Goal: Task Accomplishment & Management: Use online tool/utility

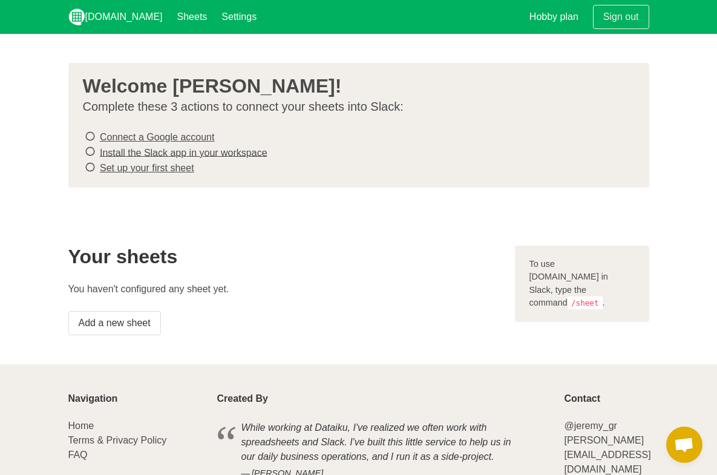
click at [178, 138] on link "Connect a Google account" at bounding box center [157, 137] width 114 height 10
click at [227, 155] on link "Install the Slack app in your workspace" at bounding box center [184, 152] width 168 height 10
click at [128, 166] on link "Set up your first sheet" at bounding box center [147, 168] width 94 height 10
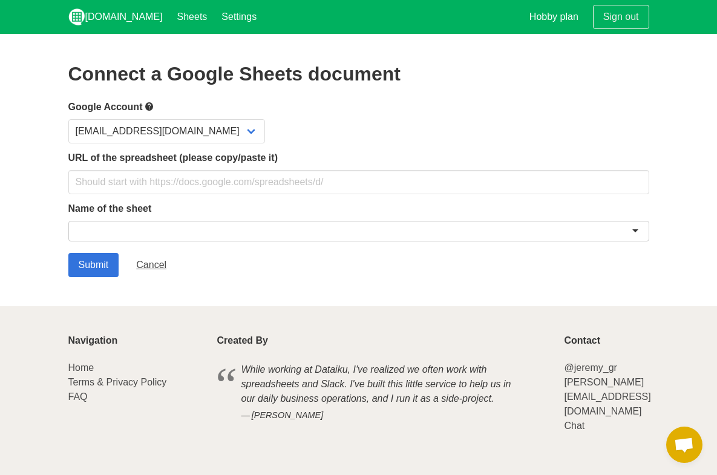
click at [292, 240] on div at bounding box center [358, 231] width 581 height 21
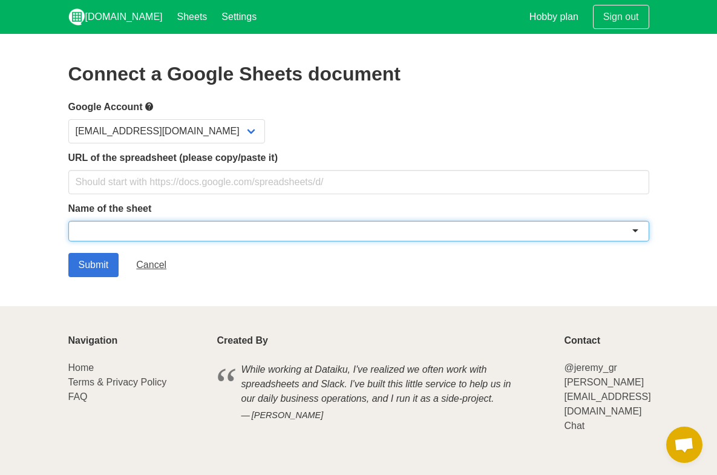
click at [637, 231] on div at bounding box center [358, 231] width 581 height 21
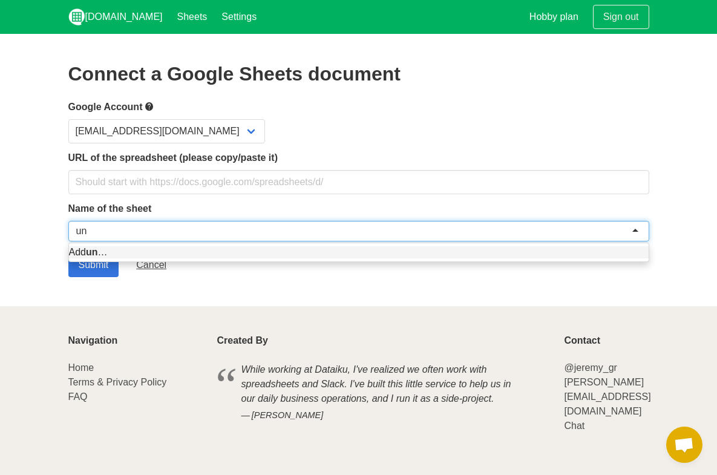
type input "u"
type input "testing"
click at [588, 259] on div "Add testing …" at bounding box center [359, 252] width 580 height 18
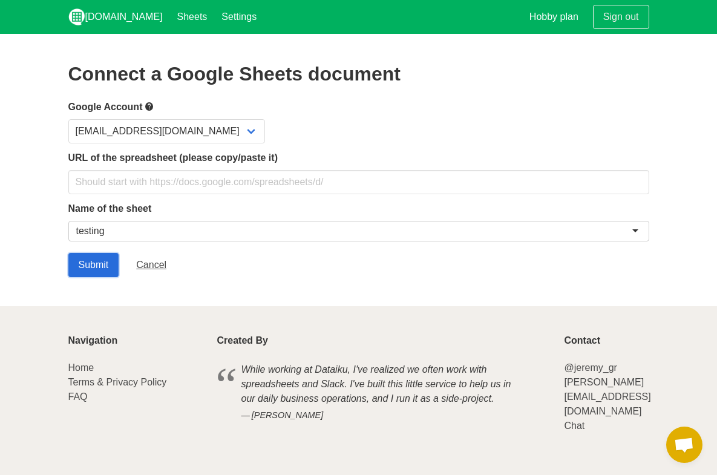
click at [84, 264] on input "Submit" at bounding box center [93, 265] width 51 height 24
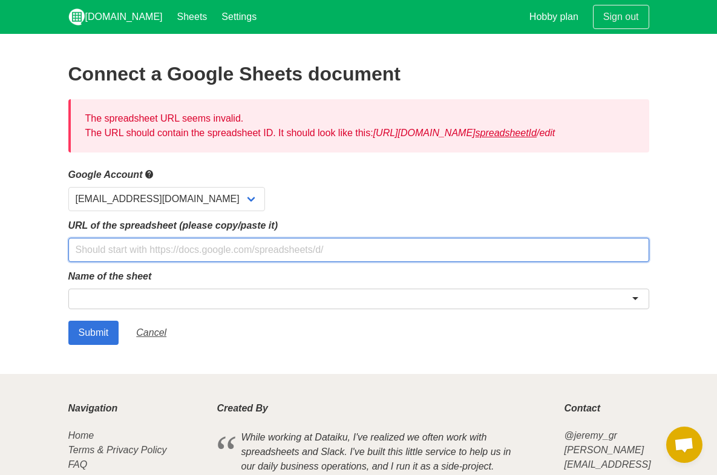
click at [142, 261] on input "text" at bounding box center [358, 250] width 581 height 24
paste input "[URL][DOMAIN_NAME]"
type input "[URL][DOMAIN_NAME]"
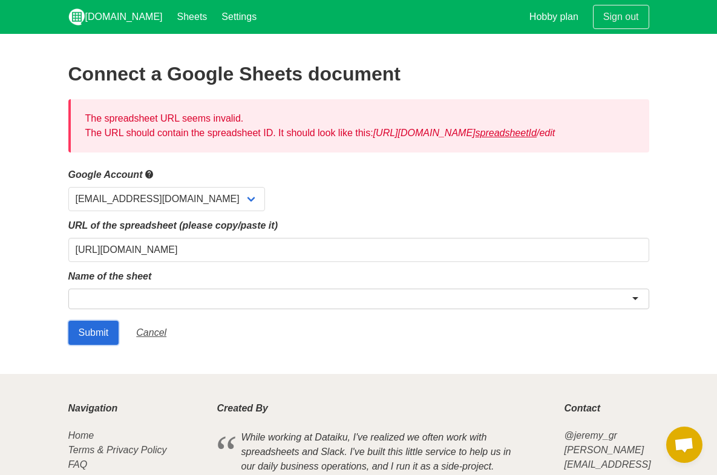
click at [100, 342] on input "Submit" at bounding box center [93, 333] width 51 height 24
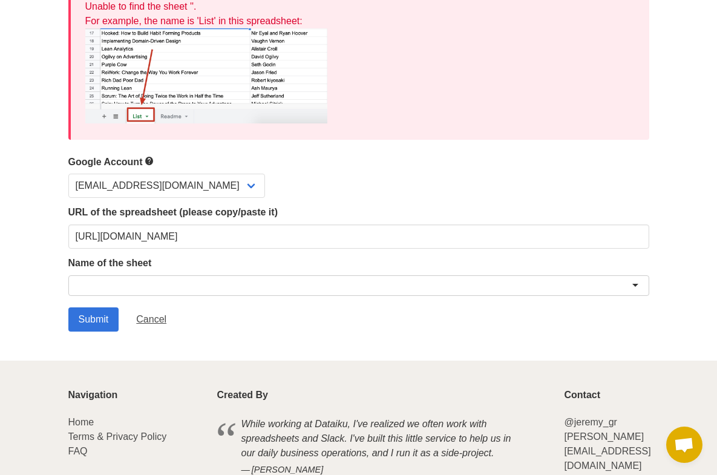
scroll to position [117, 0]
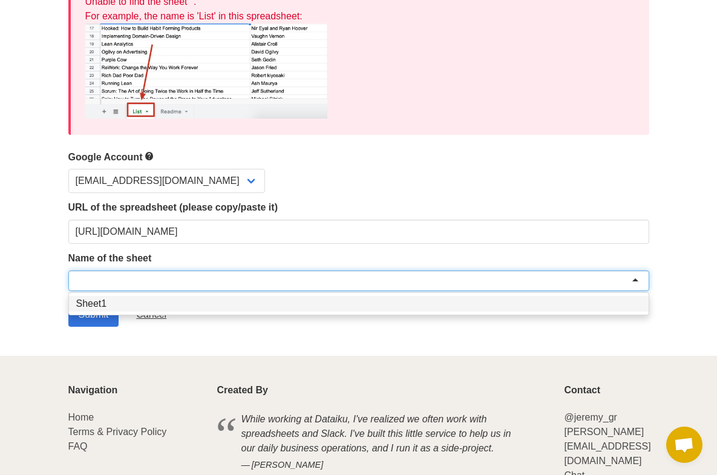
click at [231, 284] on div at bounding box center [358, 281] width 581 height 21
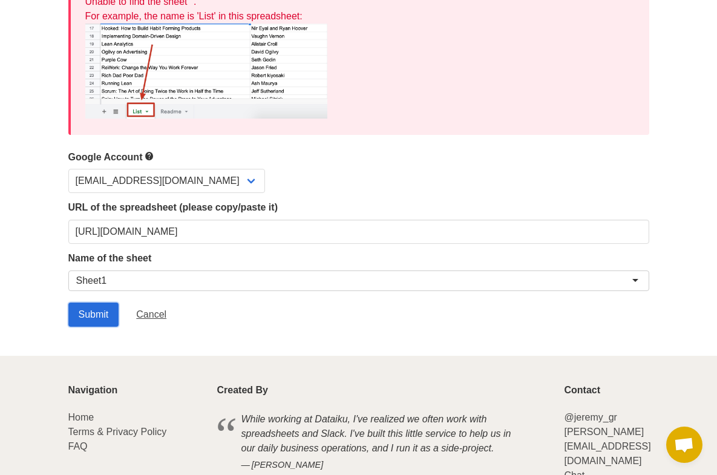
click at [103, 321] on input "Submit" at bounding box center [93, 315] width 51 height 24
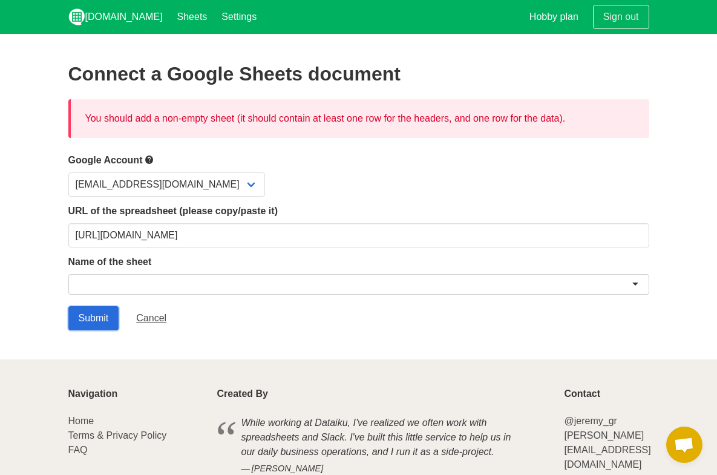
click at [90, 323] on input "Submit" at bounding box center [93, 318] width 51 height 24
click at [96, 320] on input "Submit" at bounding box center [93, 318] width 51 height 24
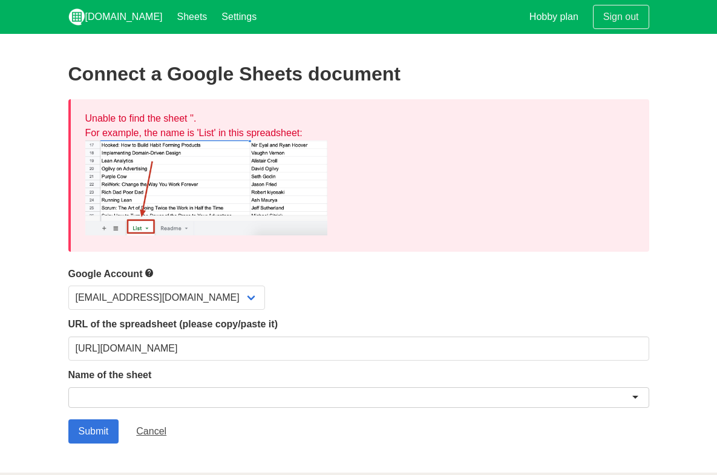
click at [103, 401] on div at bounding box center [358, 397] width 581 height 21
click at [94, 426] on input "Submit" at bounding box center [93, 431] width 51 height 24
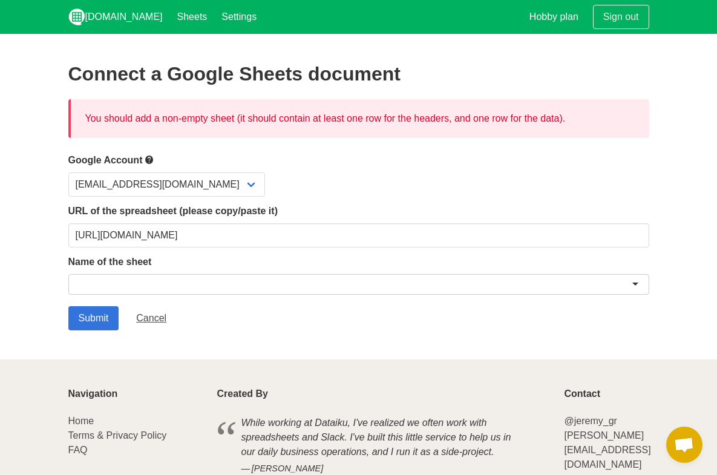
click at [238, 285] on div at bounding box center [358, 284] width 581 height 21
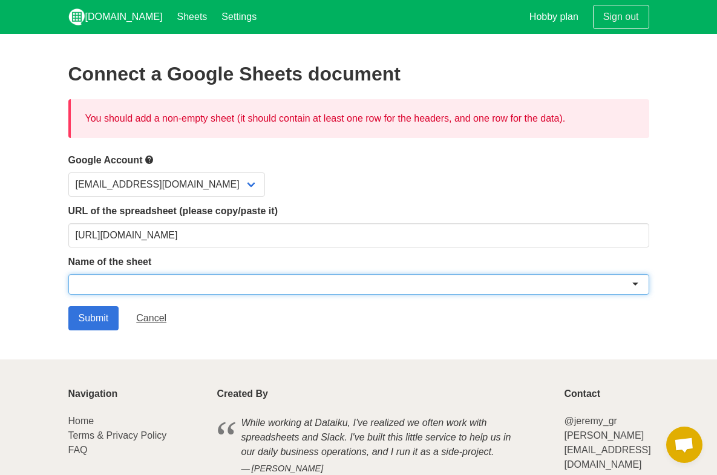
click at [238, 285] on div at bounding box center [358, 284] width 581 height 21
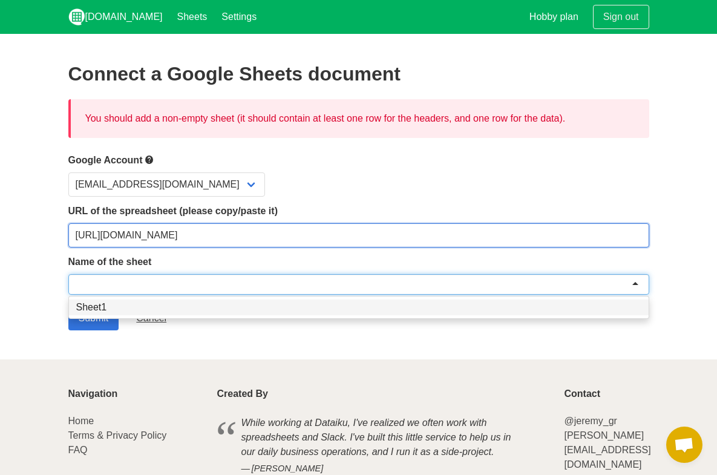
click at [356, 233] on input "https://docs.google.com/spreadsheets/d/12RhDs_MiqTWuJjTFeB05Ic5oq86qkxjoKlo7Ace…" at bounding box center [358, 235] width 581 height 24
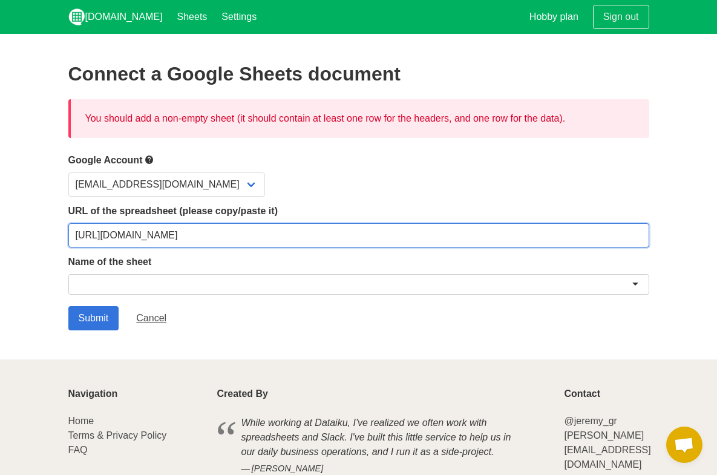
click at [356, 233] on input "https://docs.google.com/spreadsheets/d/12RhDs_MiqTWuJjTFeB05Ic5oq86qkxjoKlo7Ace…" at bounding box center [358, 235] width 581 height 24
paste input "https://docs.google.com/spreadsheets/d/12RhDs_MiqTWuJjTFeB05Ic5oq86qkxjoKlo7Ace…"
type input "https://docs.google.com/spreadsheets/d/12RhDs_MiqTWuJjTFeB05Ic5oq86qkxjoKlo7Ace…"
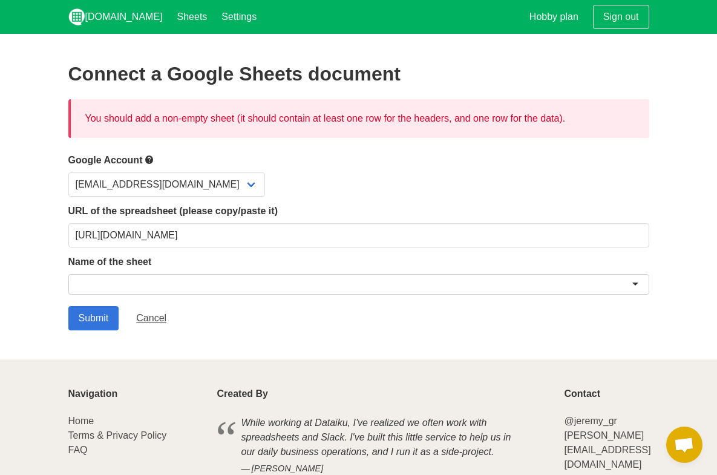
click at [342, 283] on div at bounding box center [358, 284] width 581 height 21
click at [86, 324] on input "Submit" at bounding box center [93, 318] width 51 height 24
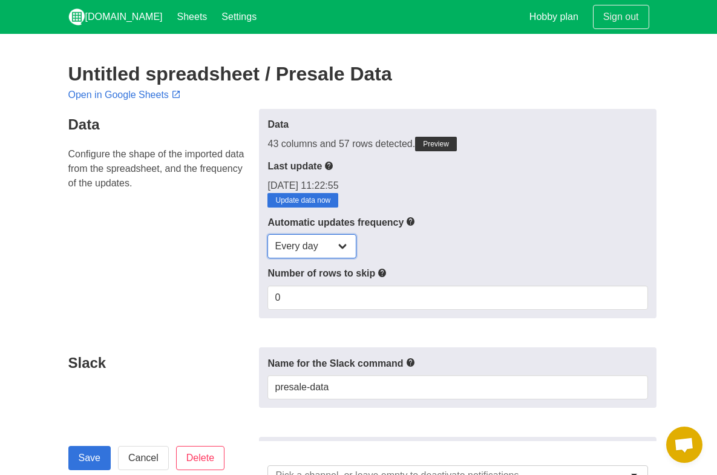
click at [323, 252] on select "Every day Every hour Every 30 min Every 15 min" at bounding box center [312, 246] width 89 height 24
click at [268, 234] on select "Every day Every hour Every 30 min Every 15 min" at bounding box center [312, 246] width 89 height 24
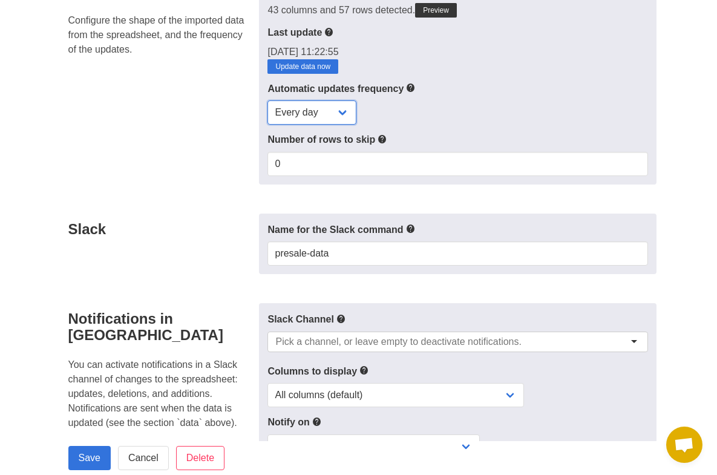
scroll to position [180, 0]
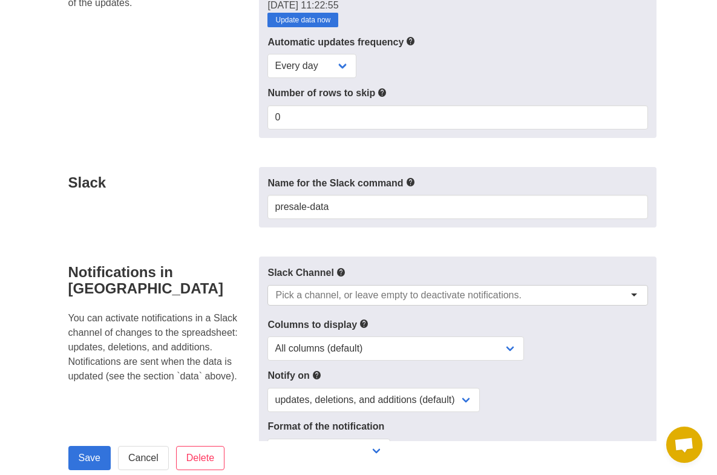
click at [369, 296] on input "select-one" at bounding box center [402, 295] width 254 height 12
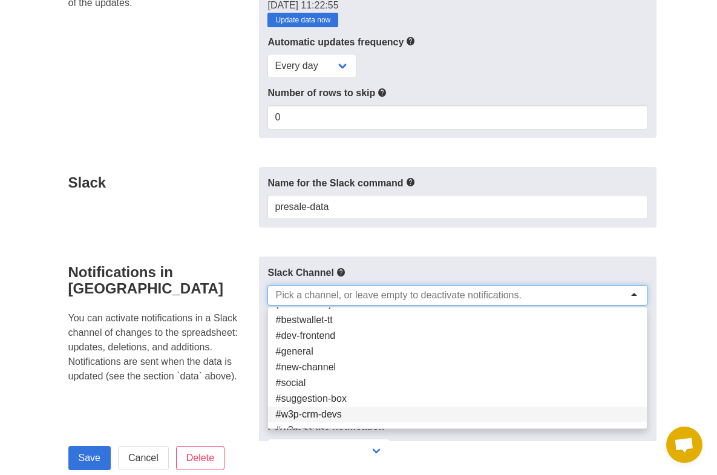
scroll to position [0, 0]
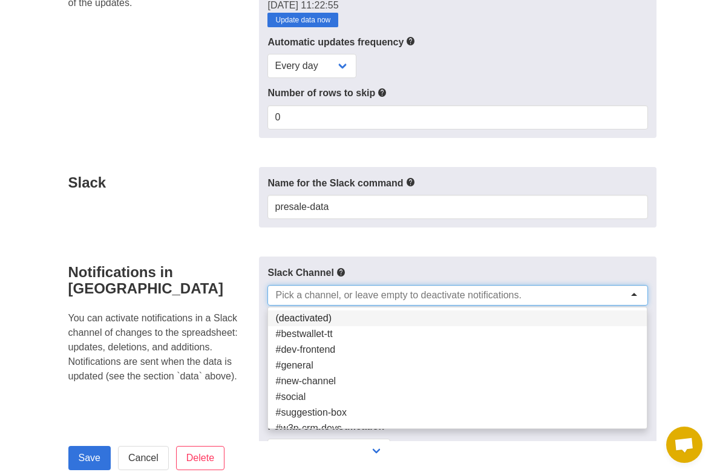
click at [329, 241] on form "Data Configure the shape of the imported data from the spreadsheet, and the fre…" at bounding box center [358, 403] width 581 height 949
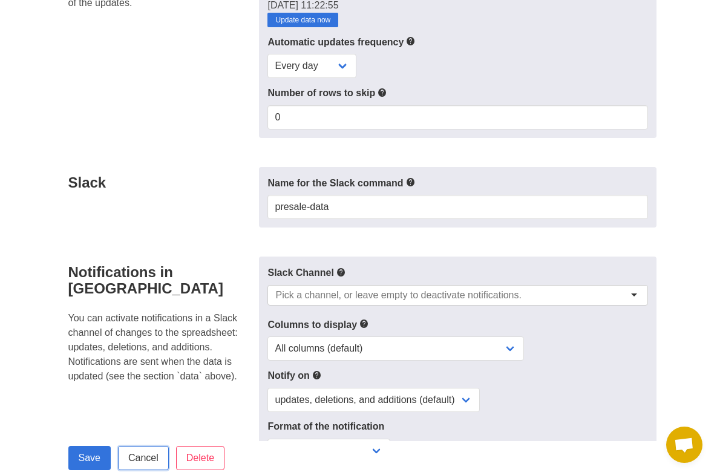
click at [145, 465] on link "Cancel" at bounding box center [143, 458] width 51 height 24
